Goal: Information Seeking & Learning: Learn about a topic

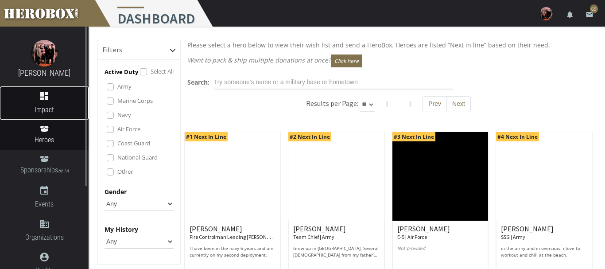
click at [41, 90] on link "dashboard Impact" at bounding box center [44, 102] width 89 height 33
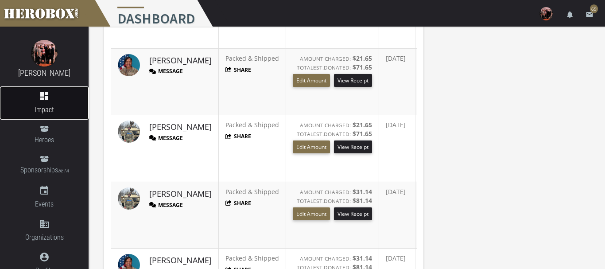
scroll to position [463, 0]
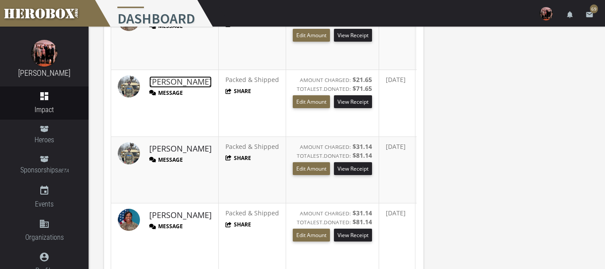
click at [170, 81] on link "[PERSON_NAME]" at bounding box center [180, 82] width 62 height 12
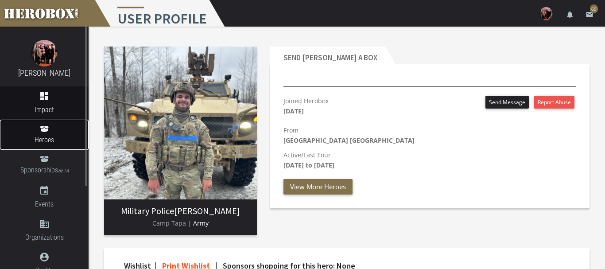
click at [56, 131] on link "Heroes" at bounding box center [44, 135] width 89 height 30
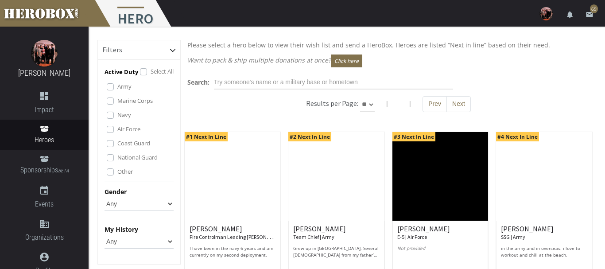
click at [117, 102] on label "Marine Corps" at bounding box center [134, 101] width 35 height 10
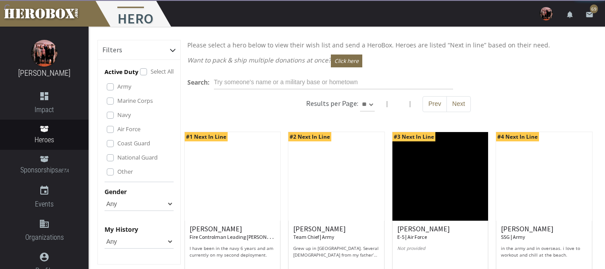
click at [117, 114] on label "Navy" at bounding box center [124, 115] width 14 height 10
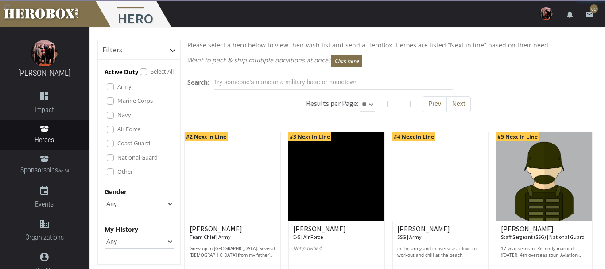
click at [117, 131] on label "Air Force" at bounding box center [128, 129] width 23 height 10
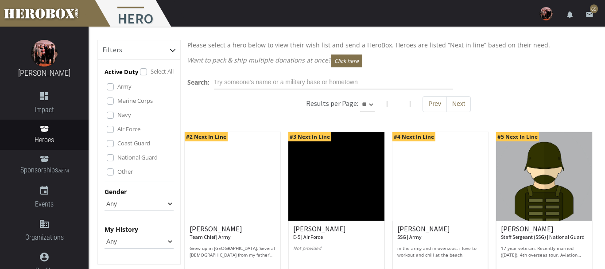
click at [117, 144] on label "Coast Guard" at bounding box center [133, 143] width 33 height 10
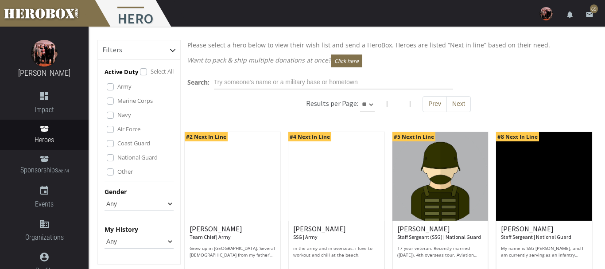
click at [117, 155] on label "National Guard" at bounding box center [137, 157] width 40 height 10
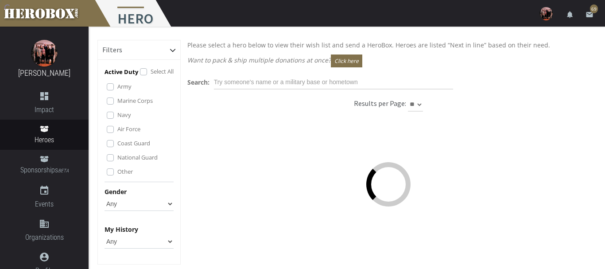
click at [117, 171] on label "Other" at bounding box center [124, 171] width 15 height 10
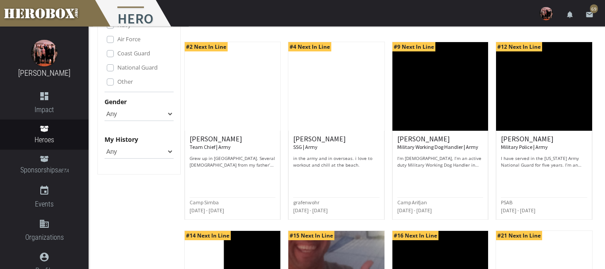
scroll to position [90, 0]
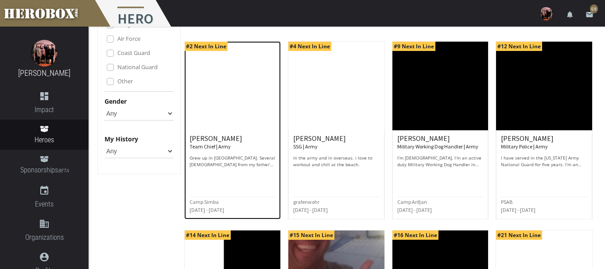
click at [204, 138] on h6 "[PERSON_NAME] Team Chief | Army" at bounding box center [232, 142] width 86 height 15
